Goal: Communication & Community: Answer question/provide support

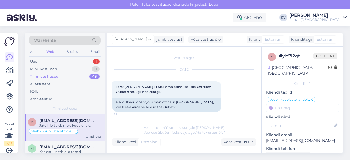
scroll to position [199, 0]
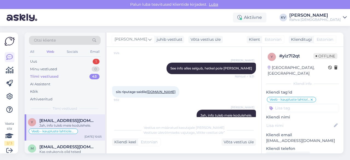
click at [59, 60] on div "Uus 1" at bounding box center [65, 62] width 72 height 8
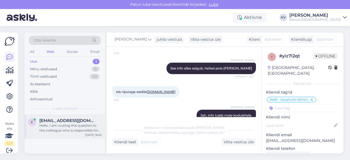
click at [77, 129] on div "Hello, I am routing this question to the colleague who is responsible for this …" at bounding box center [70, 128] width 62 height 10
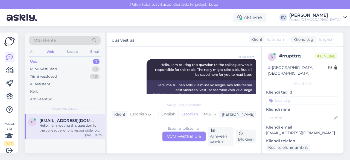
scroll to position [76, 0]
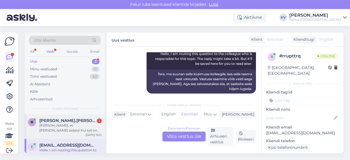
click at [62, 132] on div "[PERSON_NAME], et [PERSON_NAME] aidata! Kui teil on veel küsimusi, andke julgel…" at bounding box center [70, 128] width 62 height 10
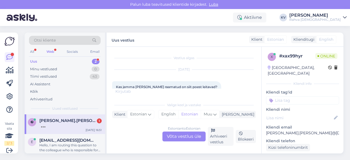
scroll to position [27, 0]
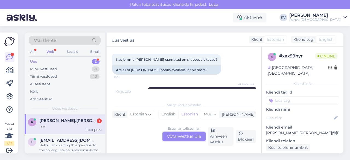
click at [287, 96] on input at bounding box center [302, 100] width 73 height 8
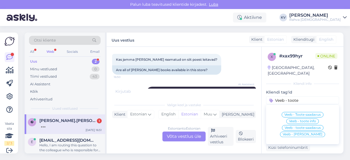
type input "Veeb - toote"
click at [294, 112] on div "Veeb - Toote saadavus" at bounding box center [303, 114] width 42 height 5
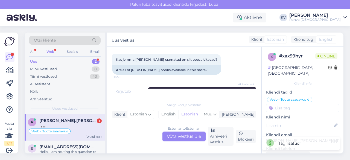
click at [303, 104] on input at bounding box center [302, 108] width 73 height 8
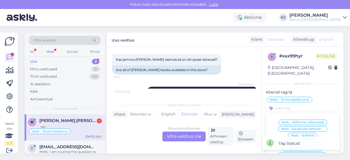
scroll to position [242, 0]
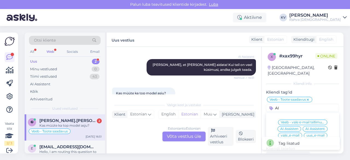
type input "AI"
click at [309, 127] on span "AI Assistent" at bounding box center [315, 128] width 19 height 3
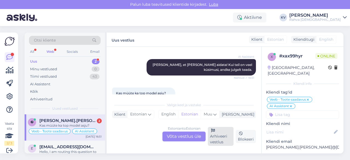
click at [224, 137] on div "Arhiveeri vestlus" at bounding box center [221, 136] width 26 height 19
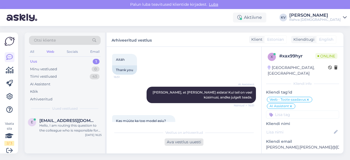
click at [192, 145] on div "Ava vestlus uuesti" at bounding box center [184, 141] width 39 height 7
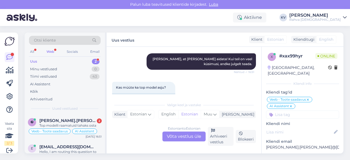
scroll to position [274, 0]
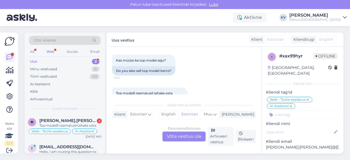
click at [187, 135] on div "Estonian to Estonian Võta vestlus üle" at bounding box center [184, 137] width 43 height 10
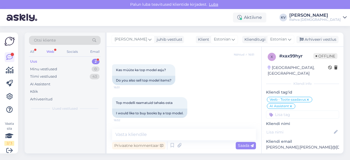
scroll to position [245, 0]
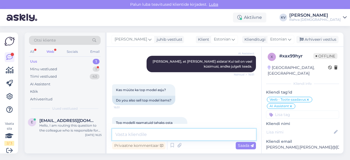
click at [152, 133] on textarea at bounding box center [184, 134] width 144 height 11
type textarea "Neid raamatuid meil müügil ei ole."
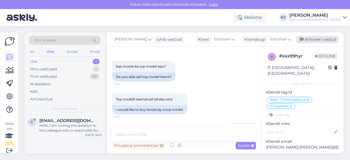
click at [311, 41] on div "Arhiveeri vestlus" at bounding box center [318, 39] width 42 height 7
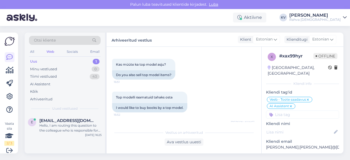
drag, startPoint x: 62, startPoint y: 62, endPoint x: 69, endPoint y: 62, distance: 6.8
click at [62, 62] on div "Uus 1" at bounding box center [65, 62] width 72 height 8
